Goal: Task Accomplishment & Management: Manage account settings

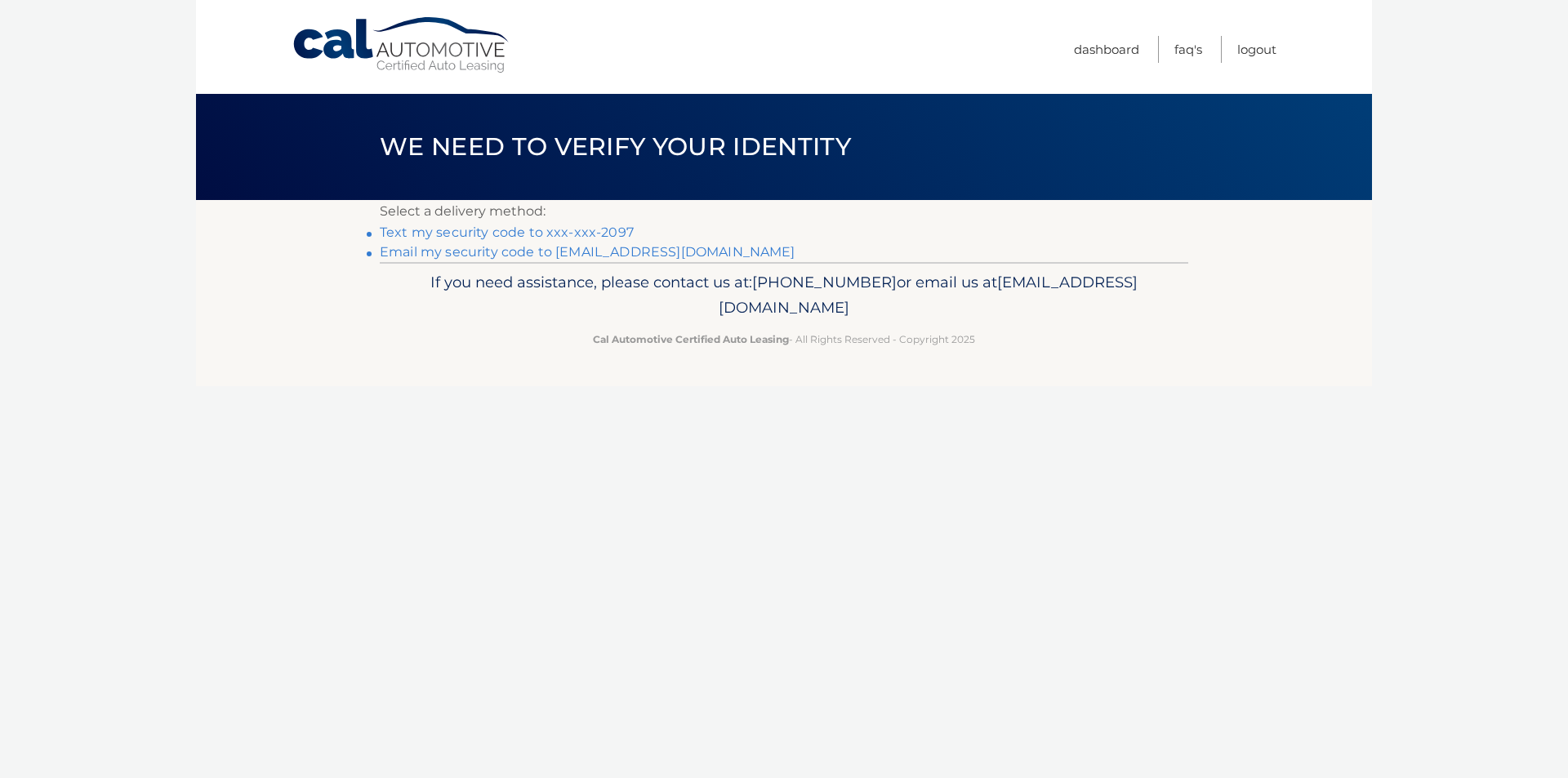
click at [525, 232] on link "Text my security code to xxx-xxx-2097" at bounding box center [507, 232] width 254 height 16
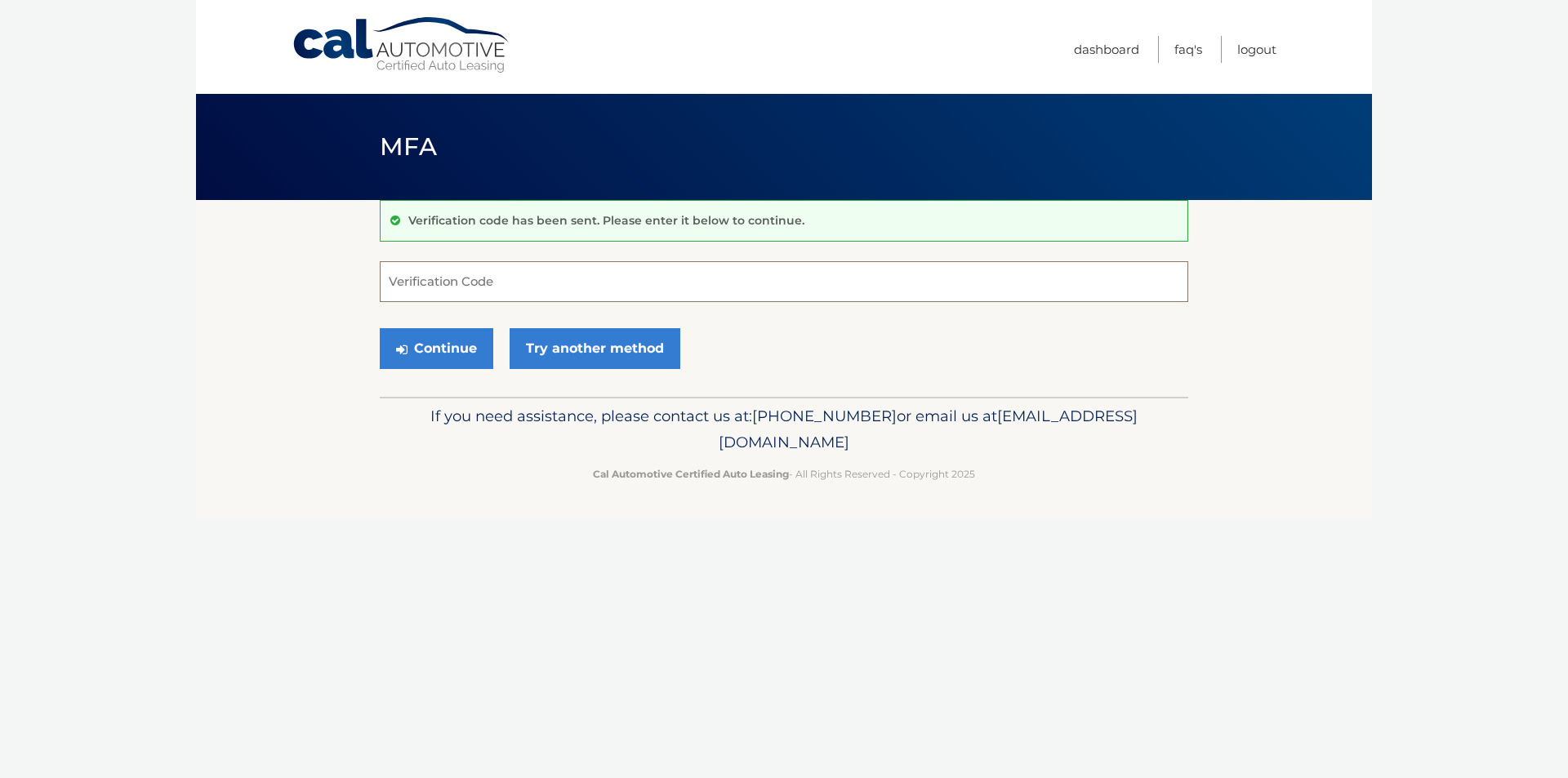
click at [404, 286] on input "Verification Code" at bounding box center [784, 281] width 809 height 40
type input "742786"
click at [476, 346] on button "Continue" at bounding box center [436, 349] width 113 height 40
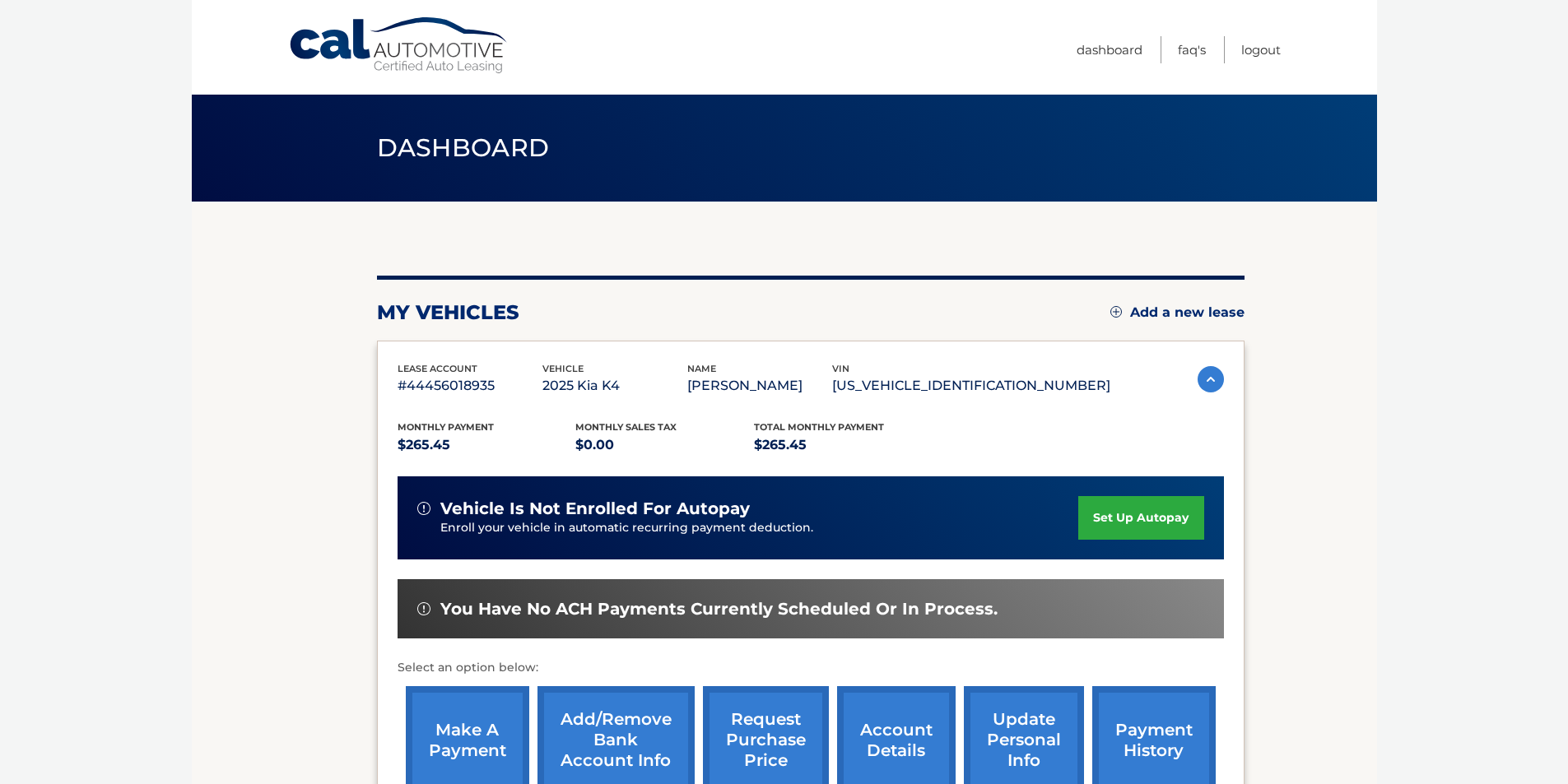
click at [1117, 520] on link "set up autopay" at bounding box center [1141, 517] width 125 height 44
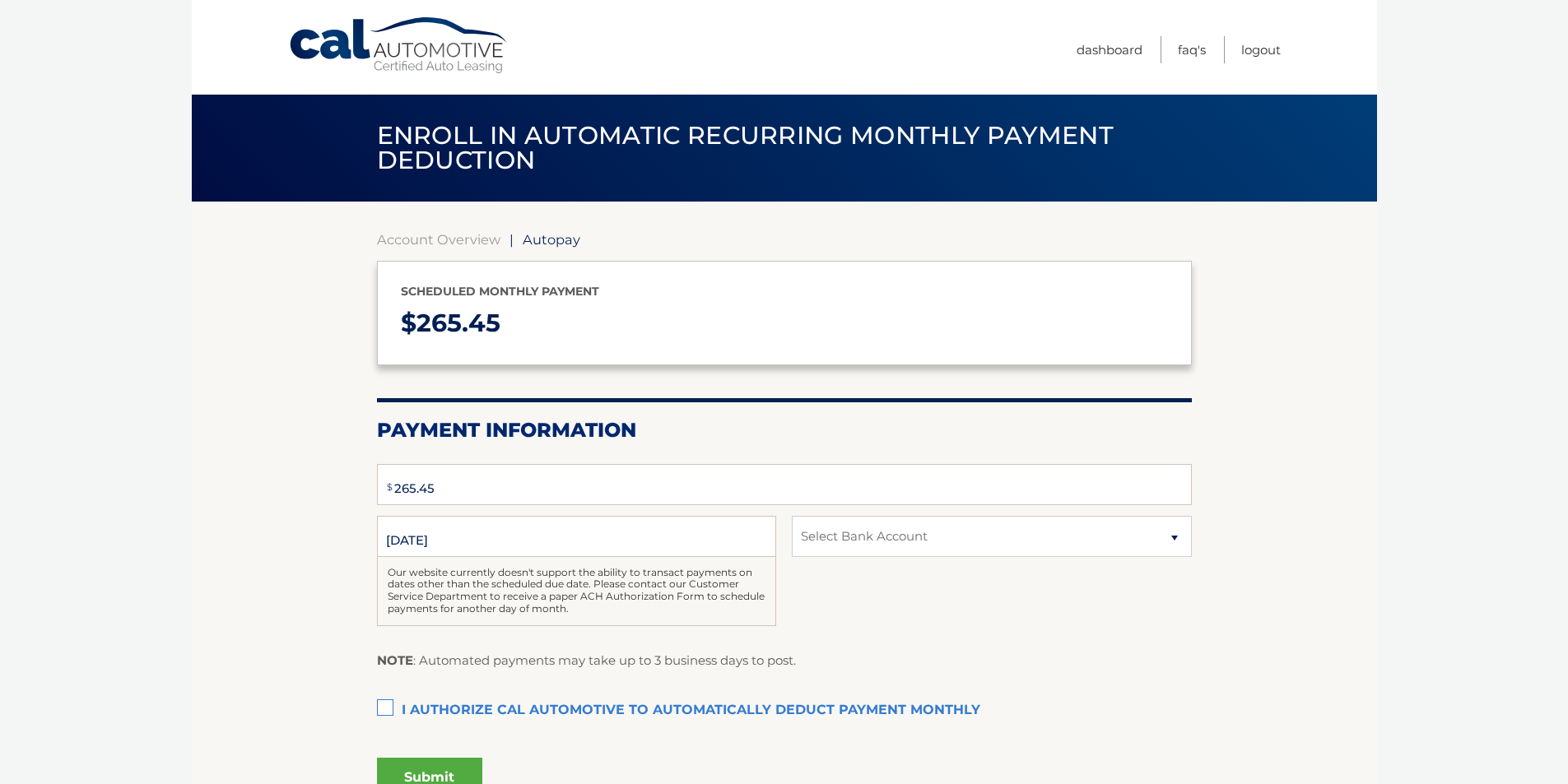
select select "ZDRmMGIwNTYtZTMxMi00ODNlLTg5ODEtMjRmZWQ2MTZjMGQ2"
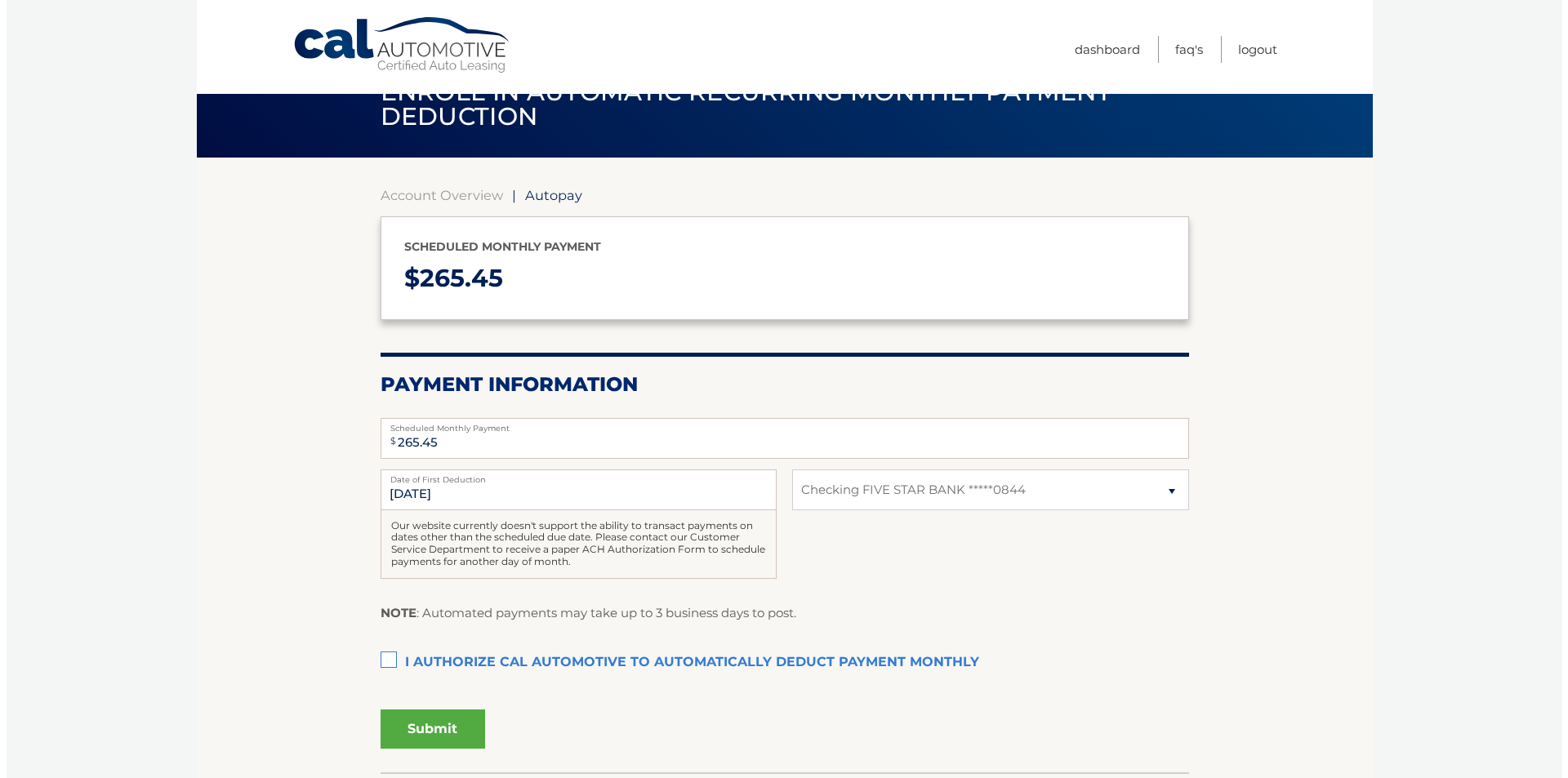
scroll to position [82, 0]
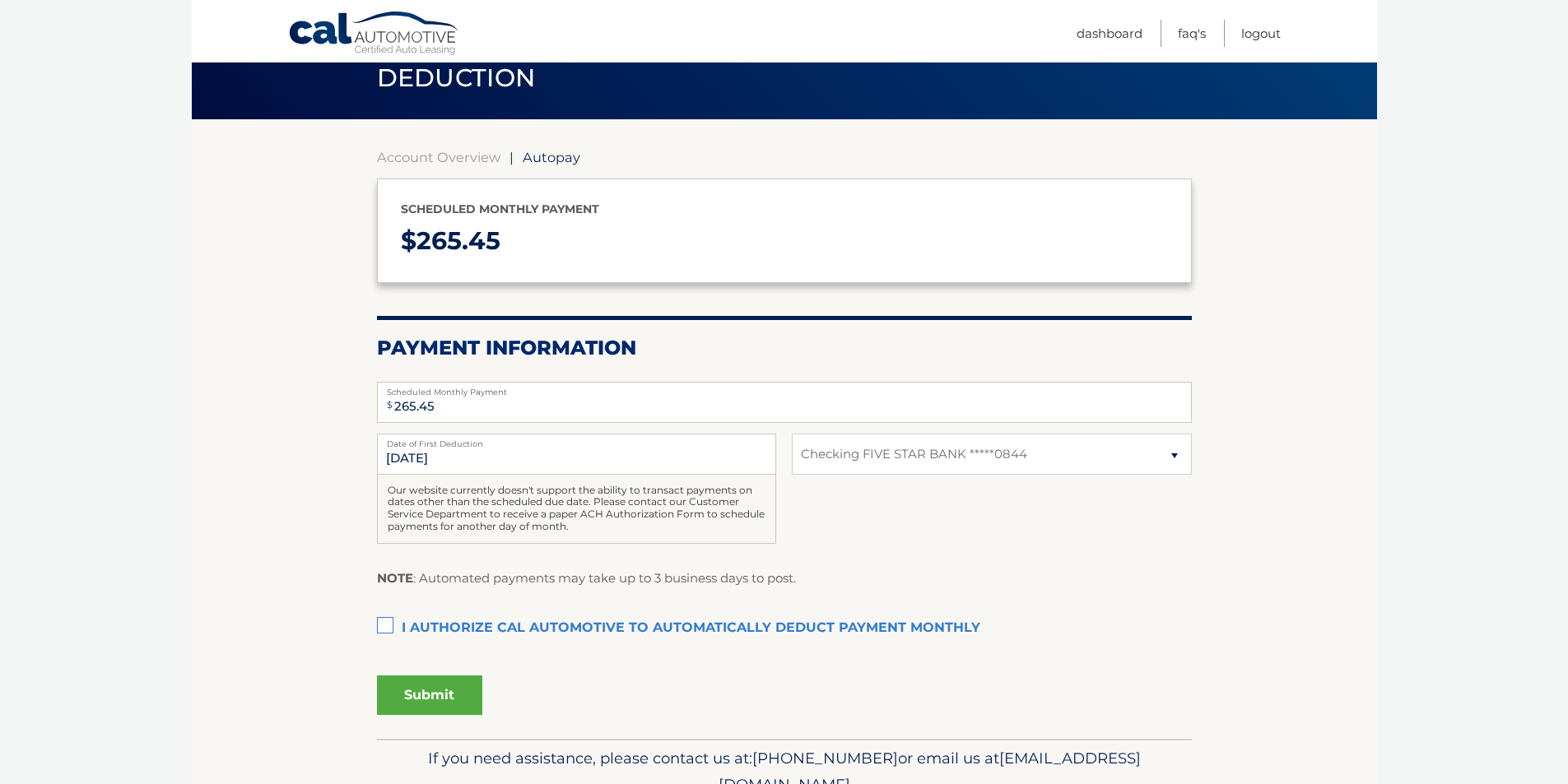
click at [386, 626] on label "I authorize cal automotive to automatically deduct payment monthly This checkbo…" at bounding box center [784, 628] width 815 height 33
click at [0, 0] on input "I authorize cal automotive to automatically deduct payment monthly This checkbo…" at bounding box center [0, 0] width 0 height 0
click at [431, 694] on button "Submit" at bounding box center [429, 695] width 106 height 40
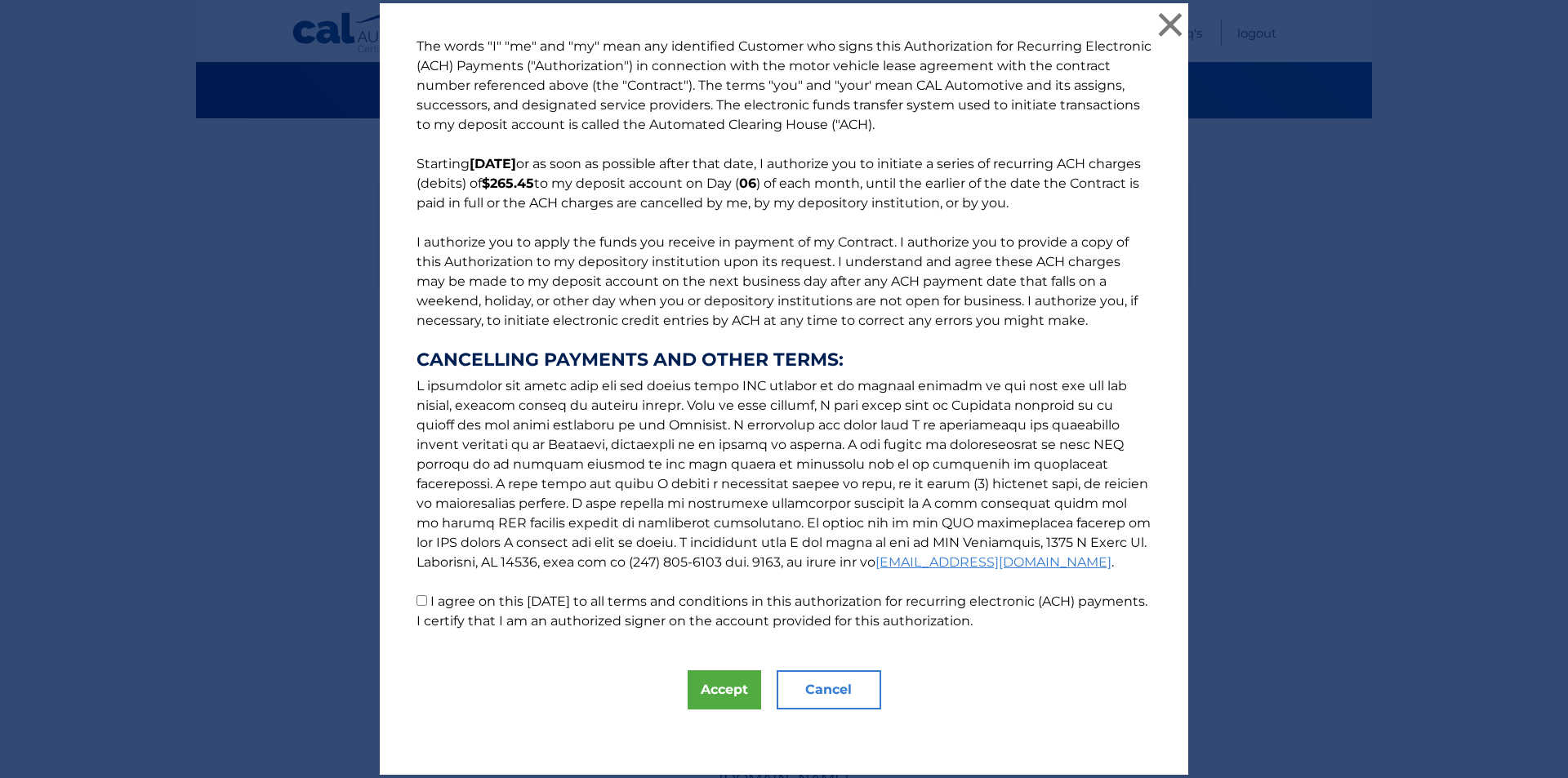
click at [417, 601] on input "I agree on this 10/10/2025 to all terms and conditions in this authorization fo…" at bounding box center [422, 601] width 11 height 11
checkbox input "true"
click at [713, 691] on button "Accept" at bounding box center [724, 690] width 74 height 40
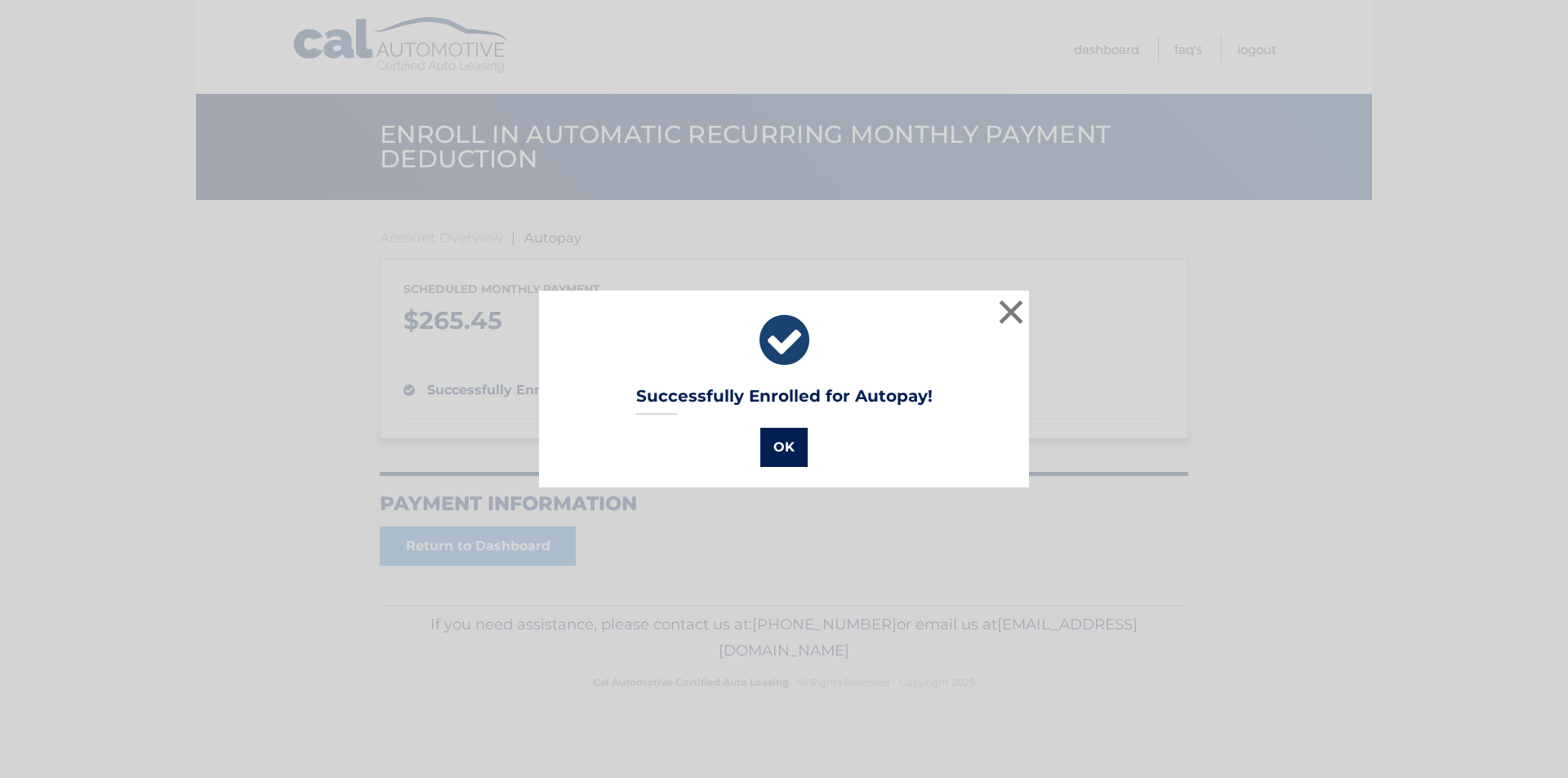
click at [767, 443] on button "OK" at bounding box center [783, 447] width 47 height 40
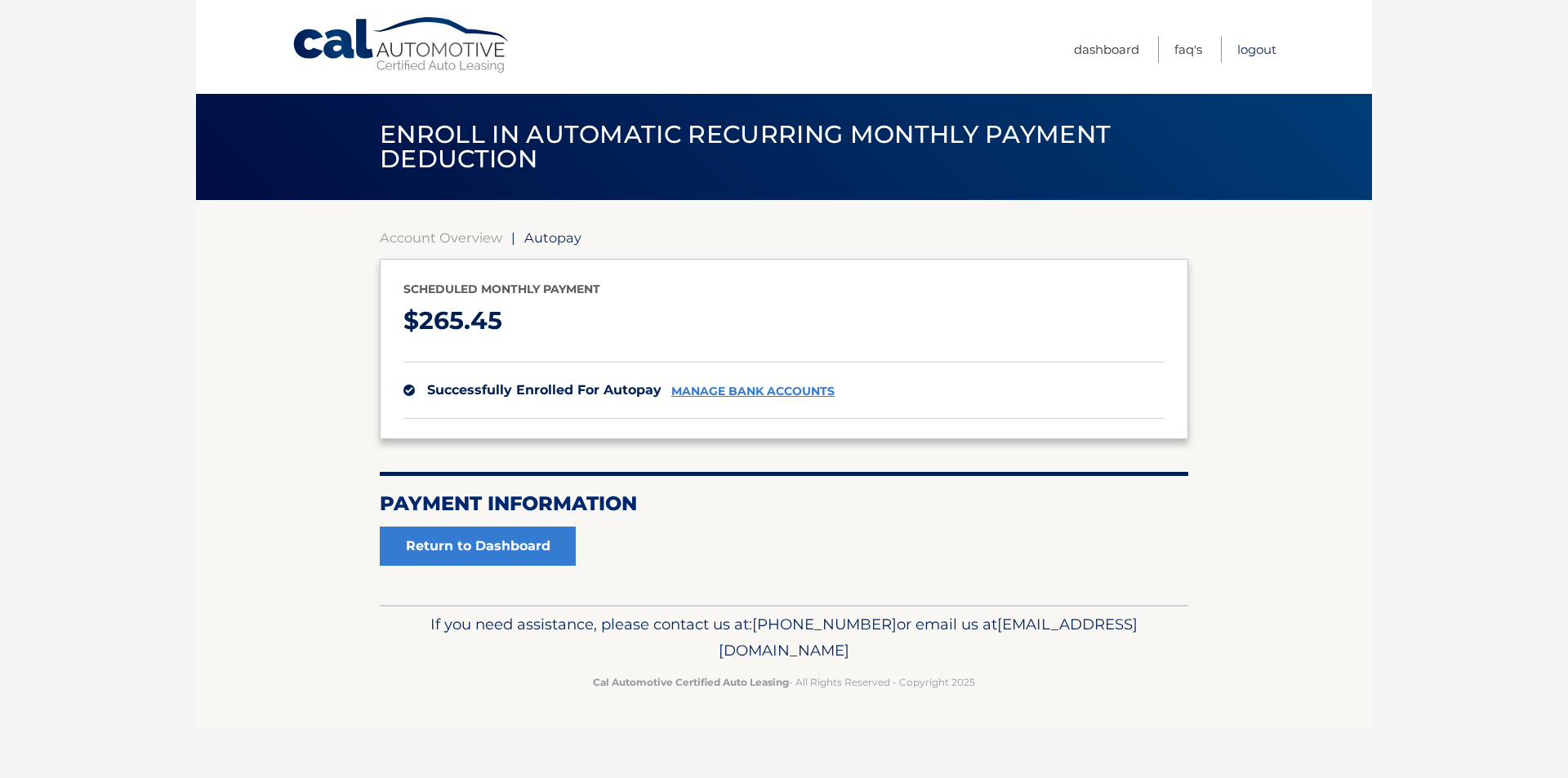
click at [1260, 47] on link "Logout" at bounding box center [1257, 49] width 40 height 27
